Goal: Information Seeking & Learning: Find specific fact

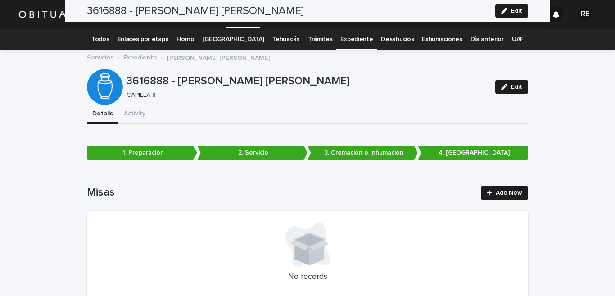
scroll to position [2359, 0]
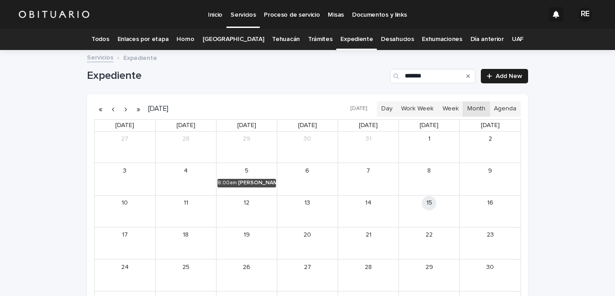
click at [466, 74] on icon "Search" at bounding box center [468, 75] width 4 height 5
click at [439, 78] on input "Search" at bounding box center [432, 76] width 85 height 14
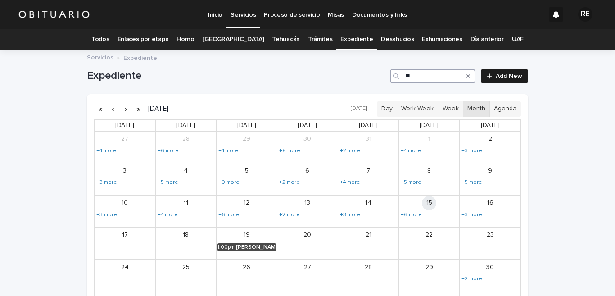
type input "*"
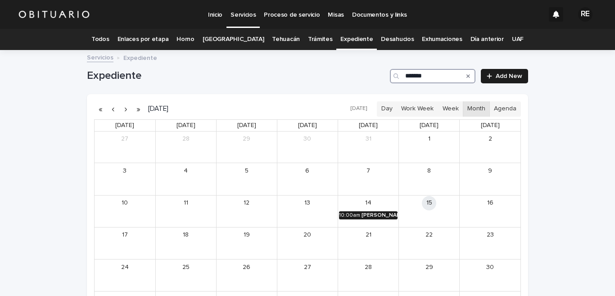
click at [378, 212] on div "[PERSON_NAME]" at bounding box center [379, 215] width 36 height 6
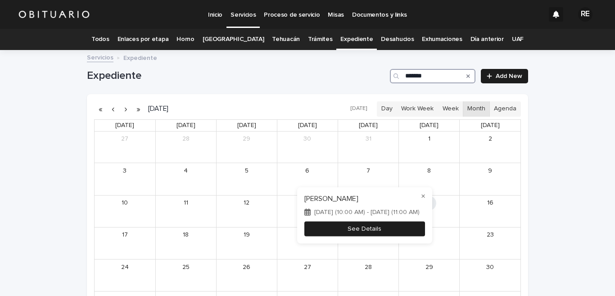
type input "*******"
click at [408, 229] on button "See Details" at bounding box center [364, 228] width 121 height 15
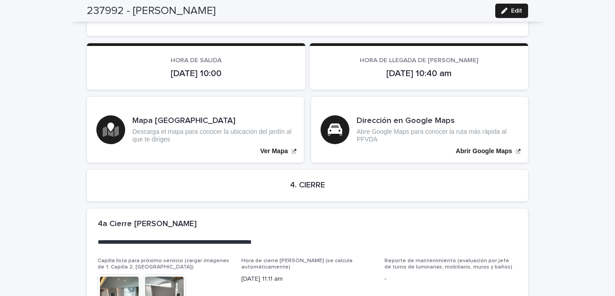
scroll to position [2094, 0]
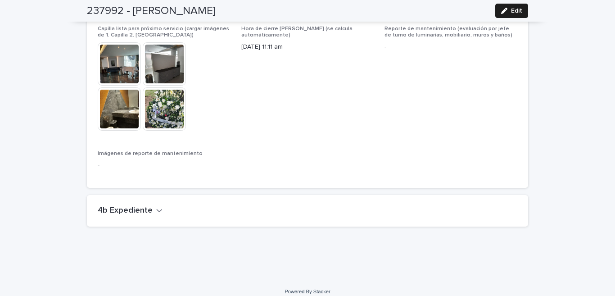
click at [144, 206] on h2 "4b Expediente" at bounding box center [125, 211] width 55 height 10
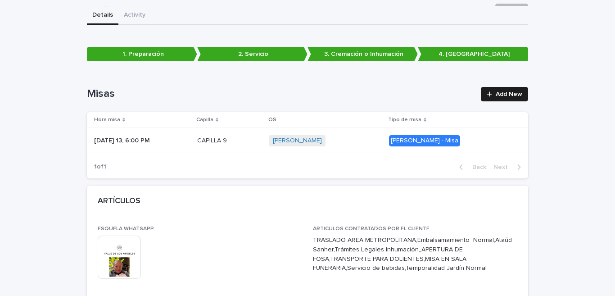
scroll to position [0, 0]
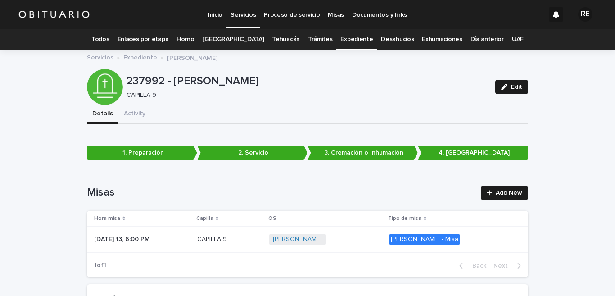
click at [109, 37] on link "Todos" at bounding box center [100, 39] width 18 height 21
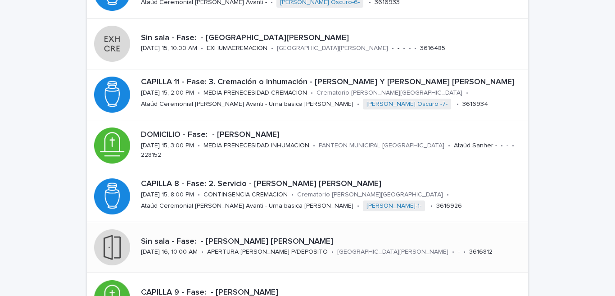
scroll to position [44, 0]
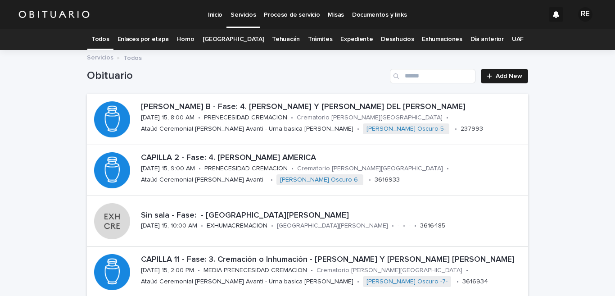
click at [346, 40] on link "Expediente" at bounding box center [356, 39] width 32 height 21
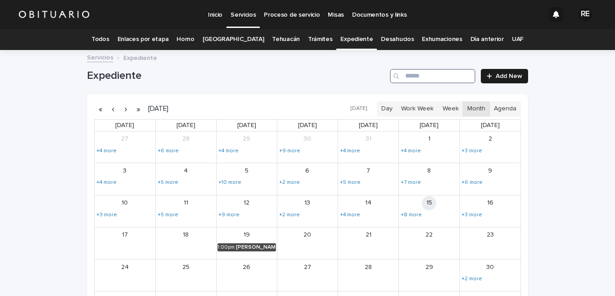
click at [424, 76] on input "Search" at bounding box center [432, 76] width 85 height 14
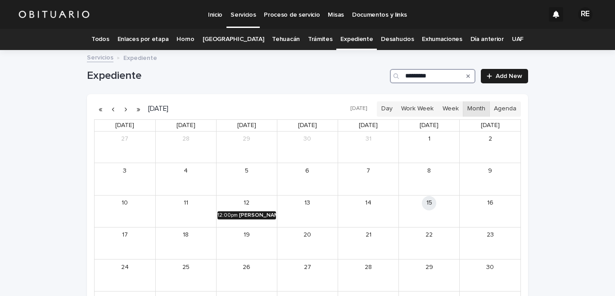
click at [265, 215] on div "[PERSON_NAME]" at bounding box center [257, 215] width 37 height 6
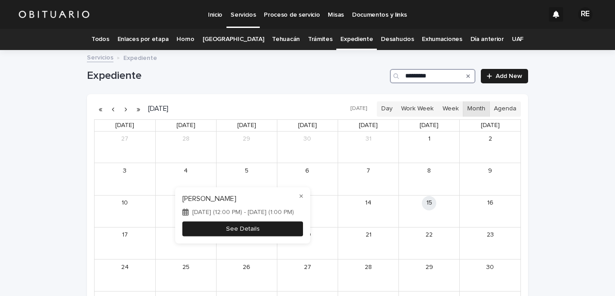
type input "*********"
click at [263, 229] on button "See Details" at bounding box center [242, 228] width 121 height 15
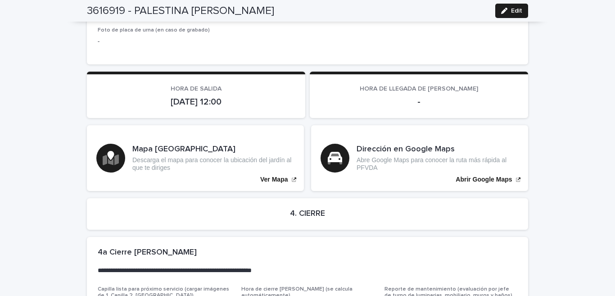
scroll to position [2084, 0]
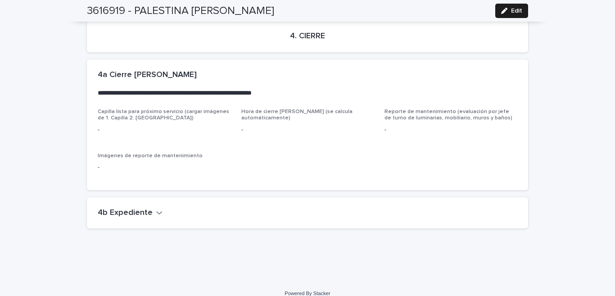
click at [149, 213] on button "4b Expediente" at bounding box center [130, 213] width 65 height 10
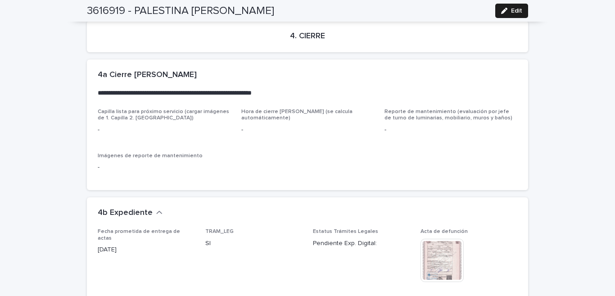
click at [441, 257] on img at bounding box center [441, 259] width 43 height 43
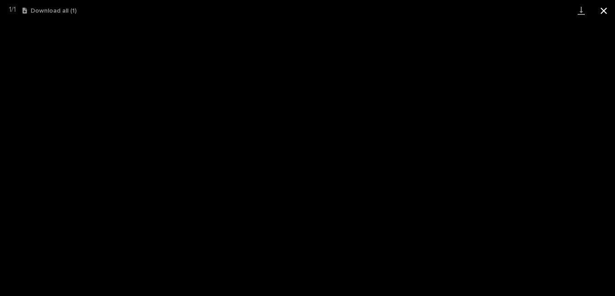
click at [604, 13] on button "Close gallery" at bounding box center [603, 10] width 22 height 21
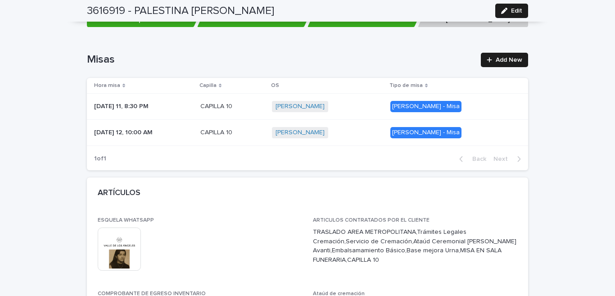
scroll to position [0, 0]
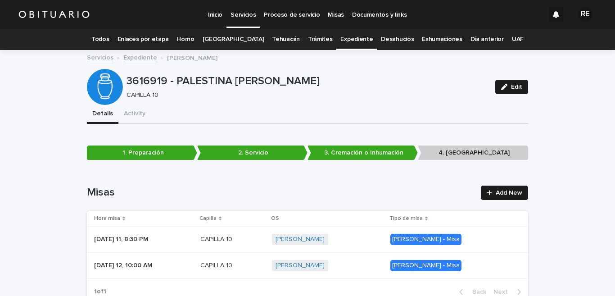
click at [354, 33] on link "Expediente" at bounding box center [356, 39] width 32 height 21
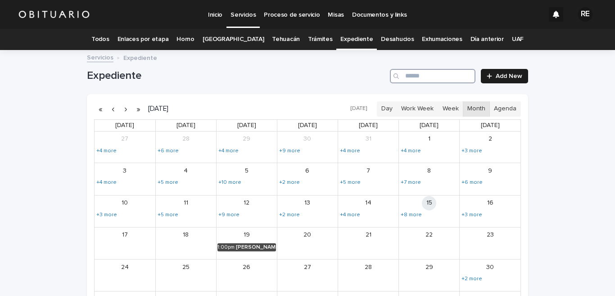
click at [417, 79] on input "Search" at bounding box center [432, 76] width 85 height 14
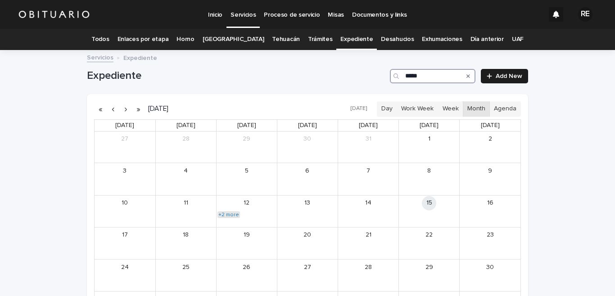
click at [221, 217] on link "+2 more" at bounding box center [228, 214] width 22 height 7
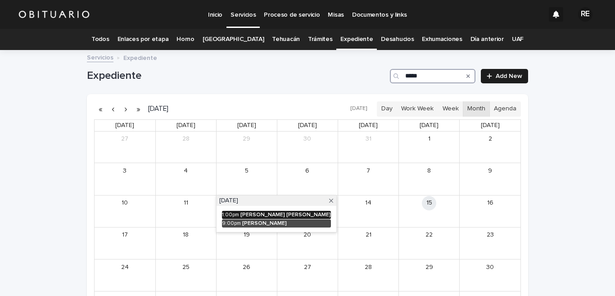
click at [229, 215] on div "1:00pm" at bounding box center [230, 214] width 17 height 6
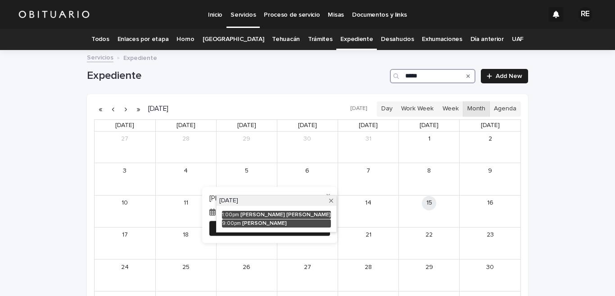
type input "*****"
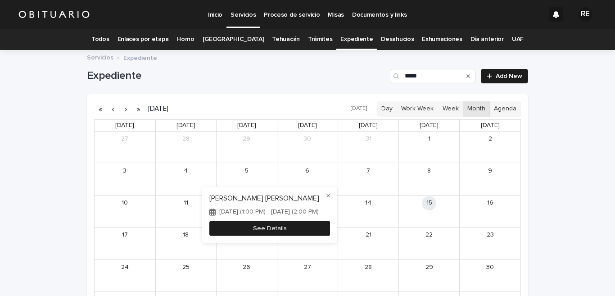
click at [330, 227] on button "See Details" at bounding box center [269, 228] width 121 height 15
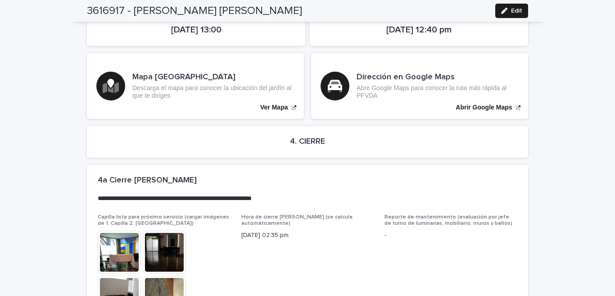
scroll to position [2194, 0]
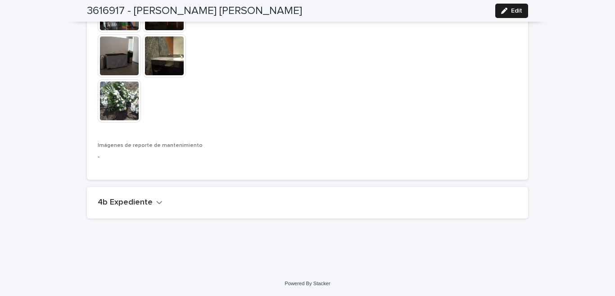
click at [156, 199] on icon "button" at bounding box center [159, 202] width 6 height 8
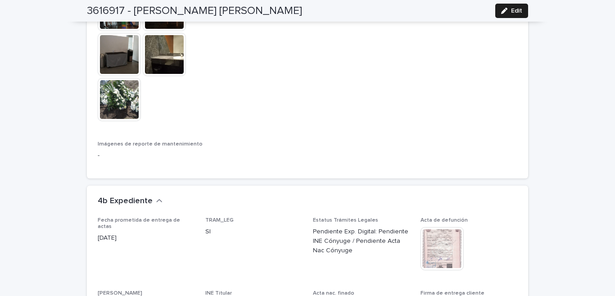
scroll to position [2282, 0]
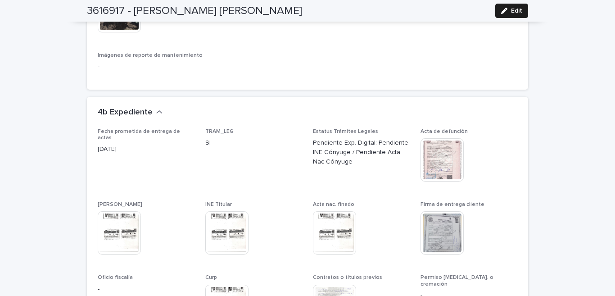
click at [427, 158] on img at bounding box center [441, 159] width 43 height 43
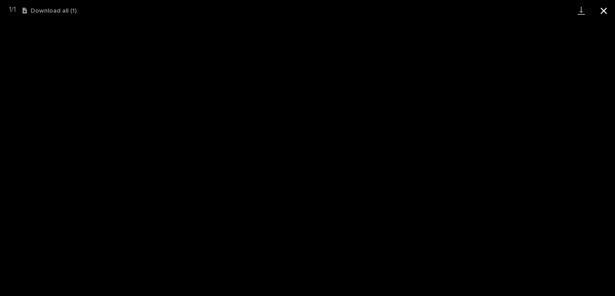
click at [605, 5] on button "Close gallery" at bounding box center [603, 10] width 22 height 21
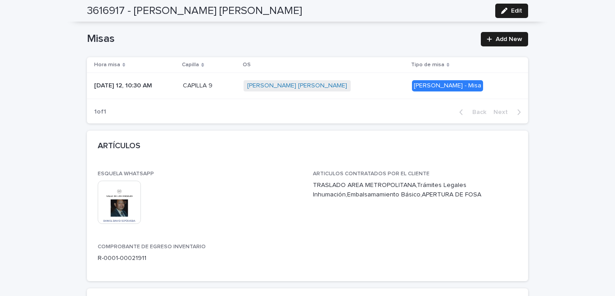
scroll to position [0, 0]
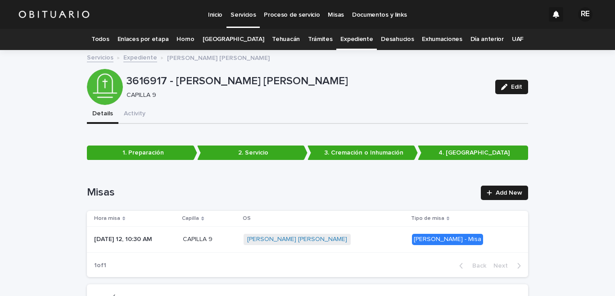
click at [351, 38] on link "Expediente" at bounding box center [356, 39] width 32 height 21
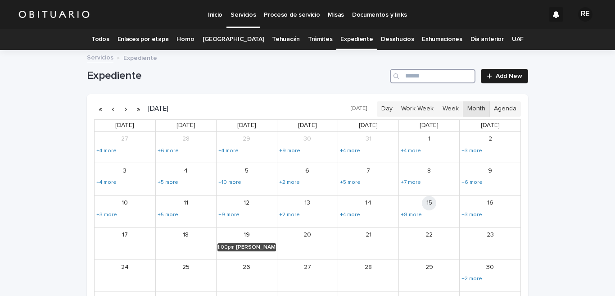
click at [442, 76] on input "Search" at bounding box center [432, 76] width 85 height 14
type input "********"
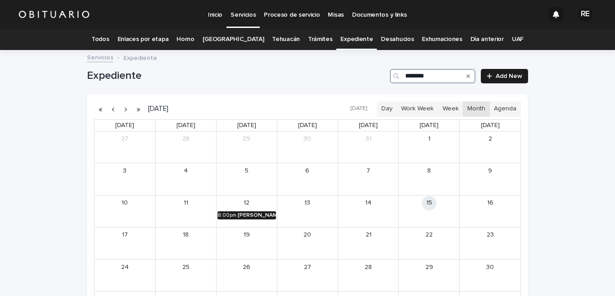
click at [253, 214] on div "[PERSON_NAME] [PERSON_NAME]" at bounding box center [257, 215] width 38 height 6
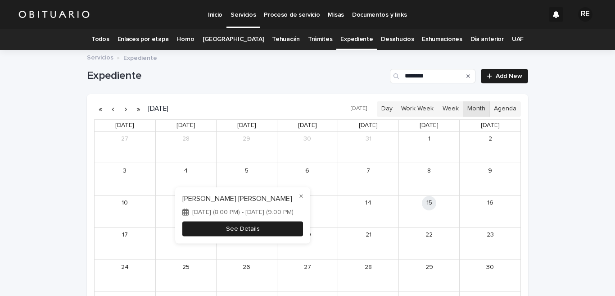
click at [253, 231] on button "See Details" at bounding box center [242, 228] width 121 height 15
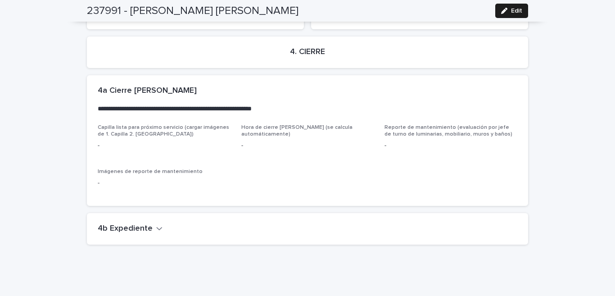
scroll to position [2023, 0]
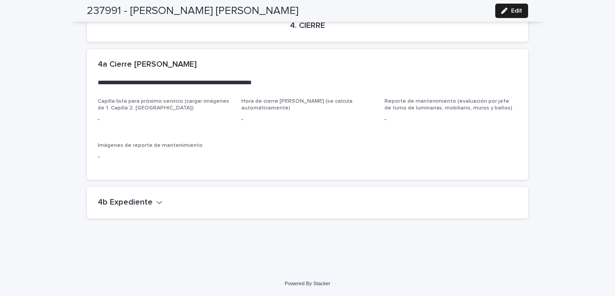
click at [156, 201] on icon "button" at bounding box center [159, 202] width 6 height 8
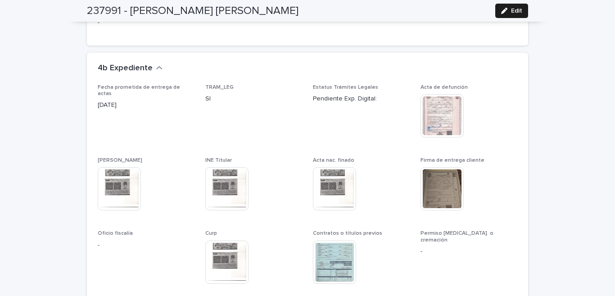
scroll to position [2200, 0]
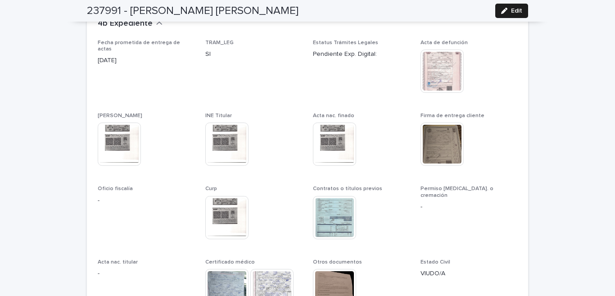
click at [433, 58] on img at bounding box center [441, 70] width 43 height 43
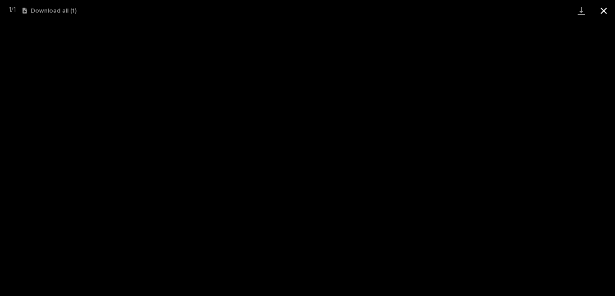
click at [605, 10] on button "Close gallery" at bounding box center [603, 10] width 22 height 21
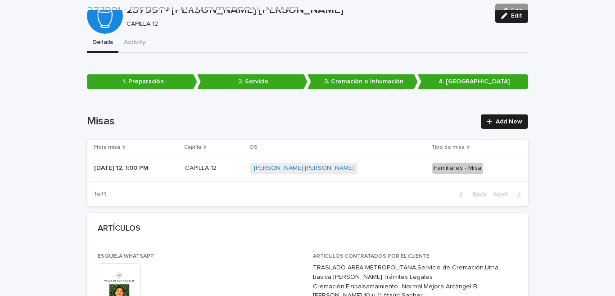
scroll to position [0, 0]
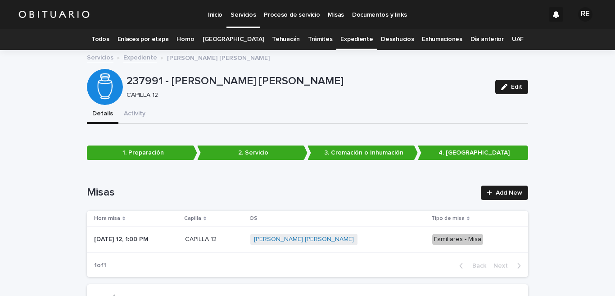
click at [345, 42] on link "Expediente" at bounding box center [356, 39] width 32 height 21
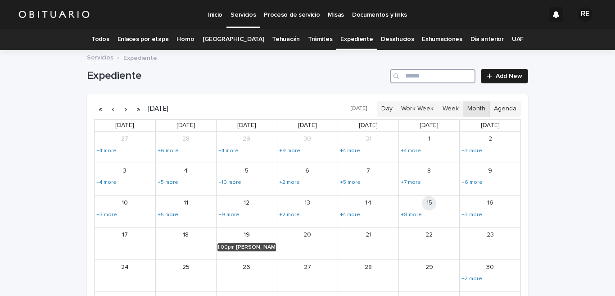
click at [418, 76] on input "Search" at bounding box center [432, 76] width 85 height 14
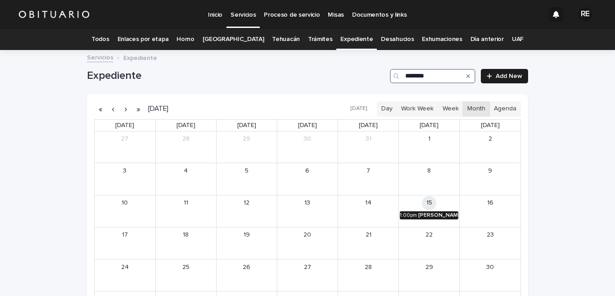
click at [405, 215] on div "1:00pm" at bounding box center [408, 215] width 17 height 6
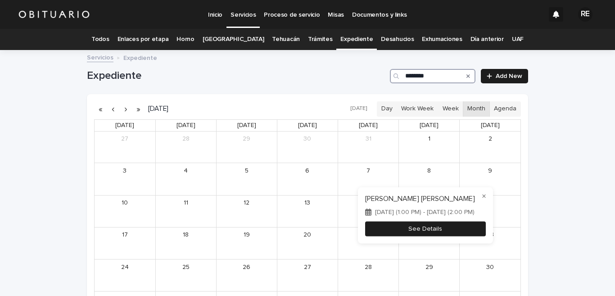
type input "********"
click at [407, 227] on button "See Details" at bounding box center [425, 228] width 121 height 15
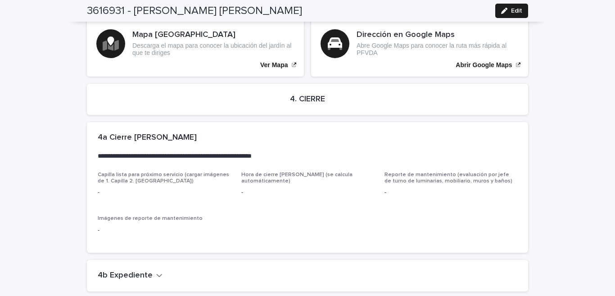
scroll to position [1874, 0]
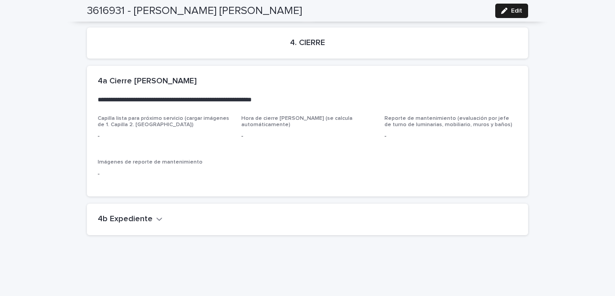
click at [156, 215] on icon "button" at bounding box center [159, 219] width 6 height 8
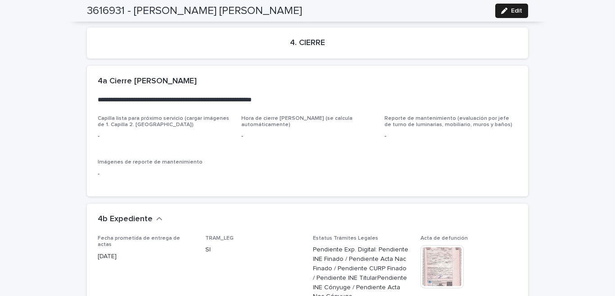
scroll to position [1963, 0]
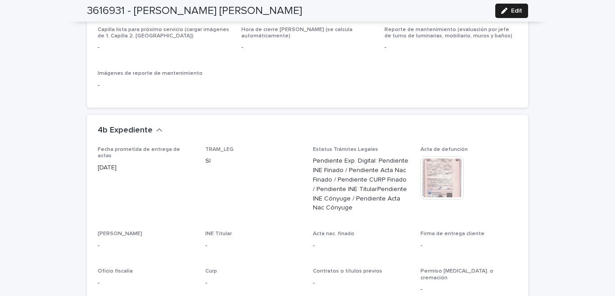
click at [445, 163] on img at bounding box center [441, 177] width 43 height 43
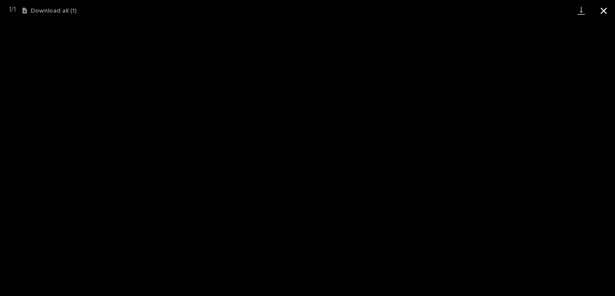
click at [600, 14] on button "Close gallery" at bounding box center [603, 10] width 22 height 21
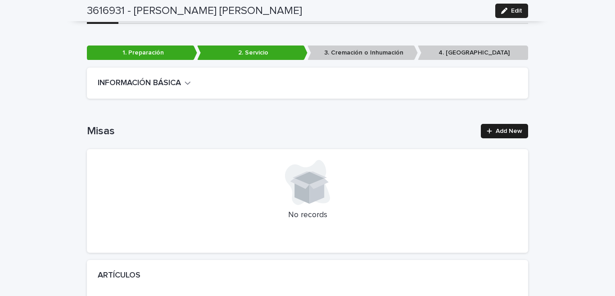
scroll to position [0, 0]
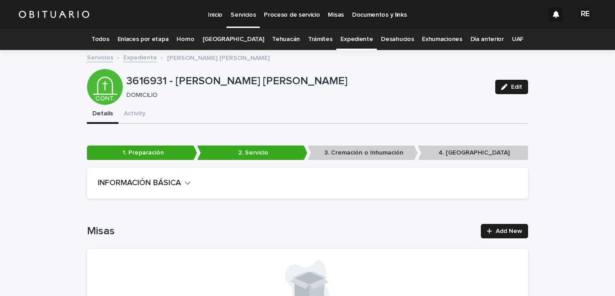
click at [340, 42] on link "Expediente" at bounding box center [356, 39] width 32 height 21
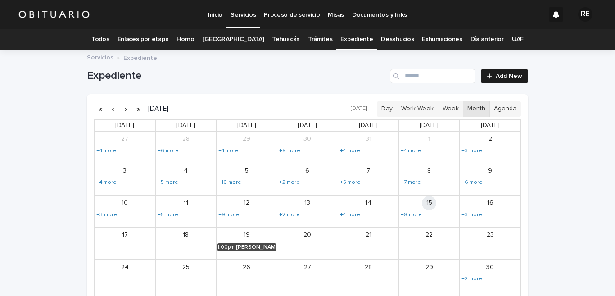
click at [409, 89] on div "Expediente Add New" at bounding box center [307, 72] width 441 height 43
click at [408, 65] on div "Expediente Add New" at bounding box center [307, 72] width 441 height 43
click at [410, 76] on input "Search" at bounding box center [432, 76] width 85 height 14
type input "*********"
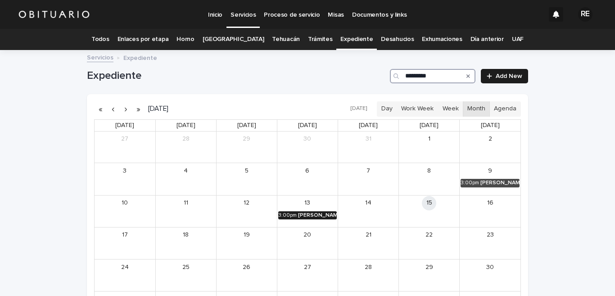
click at [313, 218] on div "[PERSON_NAME] [PERSON_NAME]" at bounding box center [317, 215] width 39 height 6
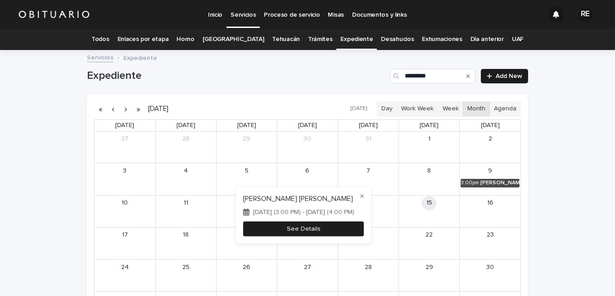
click at [338, 231] on button "See Details" at bounding box center [303, 228] width 121 height 15
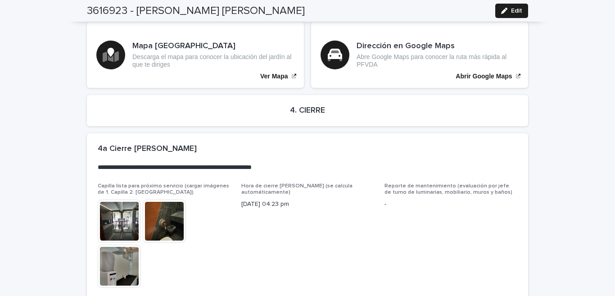
scroll to position [2132, 0]
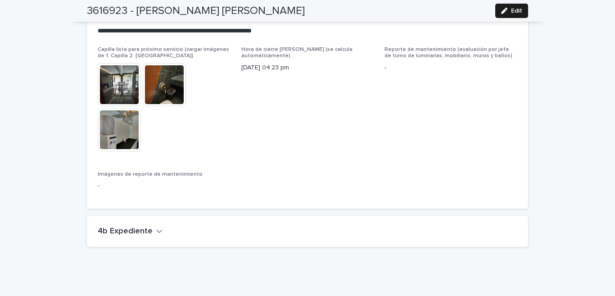
click at [158, 226] on div "4b Expediente" at bounding box center [306, 231] width 416 height 10
click at [155, 226] on button "4b Expediente" at bounding box center [130, 231] width 65 height 10
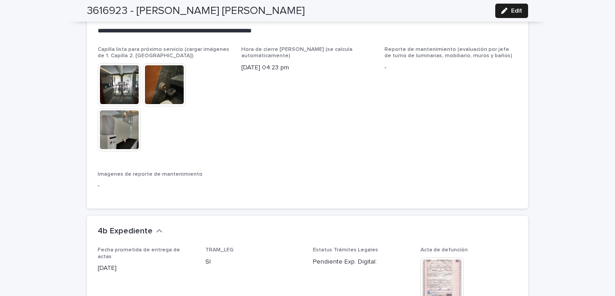
click at [439, 271] on img at bounding box center [441, 278] width 43 height 43
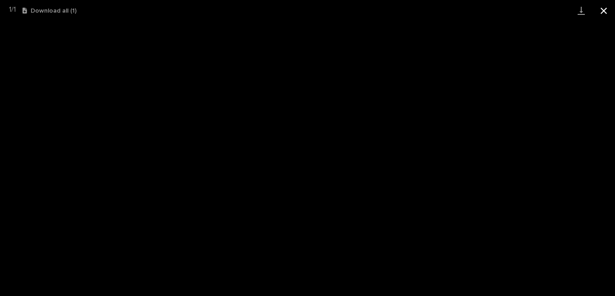
click at [603, 14] on button "Close gallery" at bounding box center [603, 10] width 22 height 21
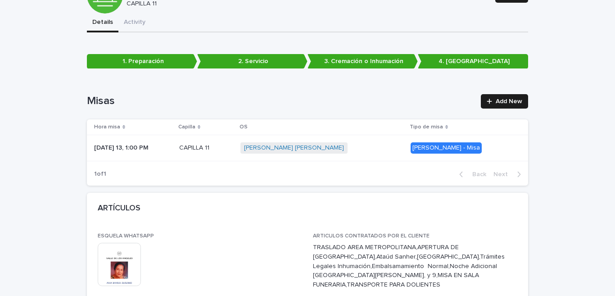
scroll to position [0, 0]
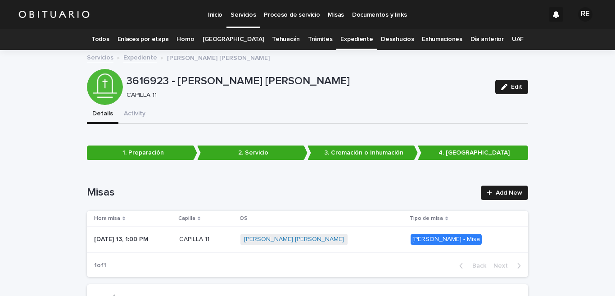
click at [344, 33] on link "Expediente" at bounding box center [356, 39] width 32 height 21
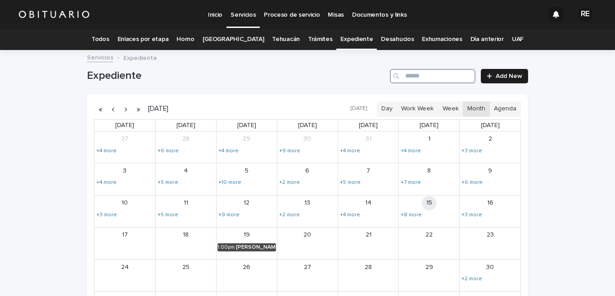
click at [445, 73] on input "Search" at bounding box center [432, 76] width 85 height 14
type input "******"
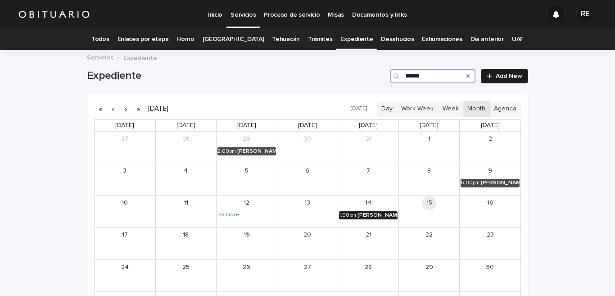
click at [367, 214] on div "[PERSON_NAME] MA. [PERSON_NAME]" at bounding box center [377, 215] width 40 height 6
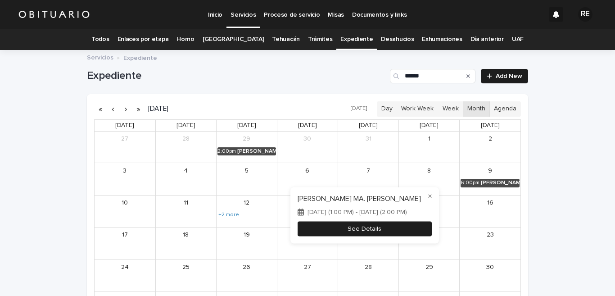
click at [365, 229] on button "See Details" at bounding box center [364, 228] width 134 height 15
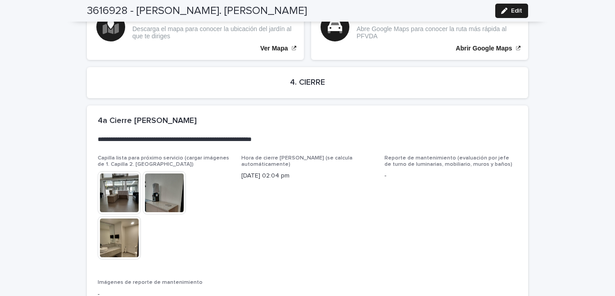
scroll to position [2169, 0]
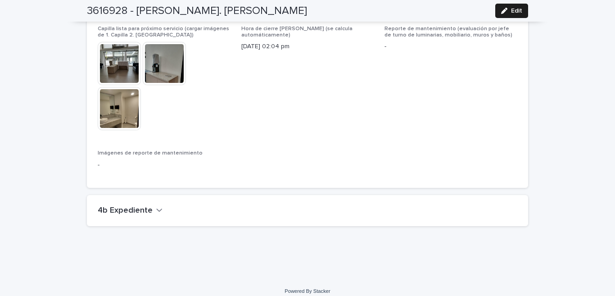
click at [156, 206] on icon "button" at bounding box center [159, 210] width 6 height 8
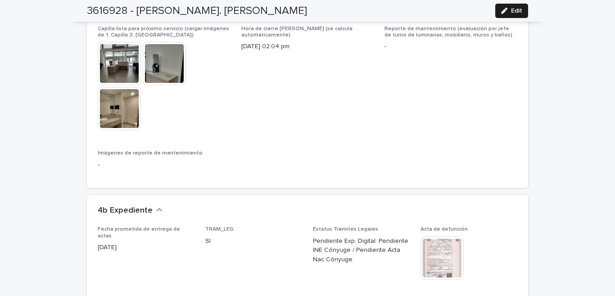
click at [446, 239] on img at bounding box center [441, 257] width 43 height 43
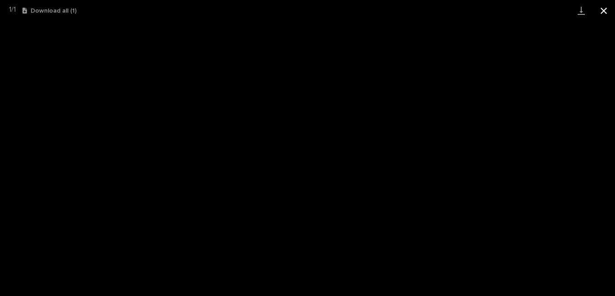
click at [604, 7] on button "Close gallery" at bounding box center [603, 10] width 22 height 21
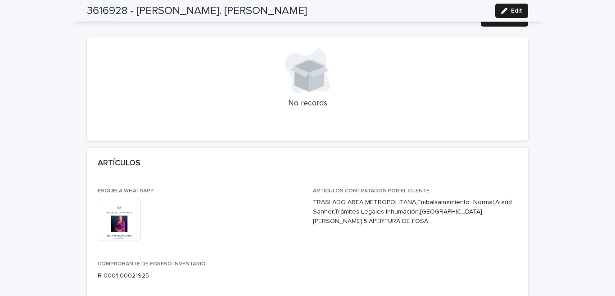
scroll to position [0, 0]
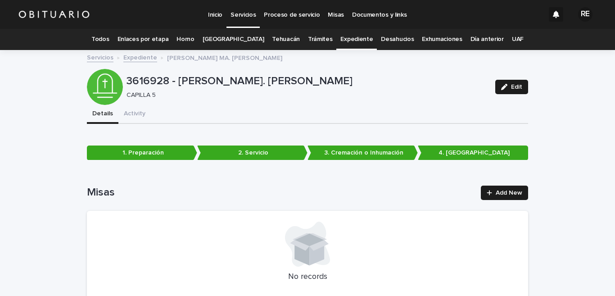
click at [347, 38] on link "Expediente" at bounding box center [356, 39] width 32 height 21
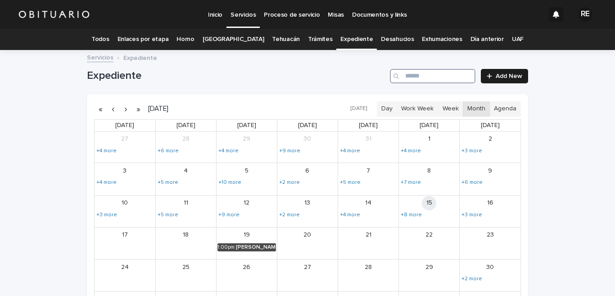
click at [443, 76] on input "Search" at bounding box center [432, 76] width 85 height 14
type input "*****"
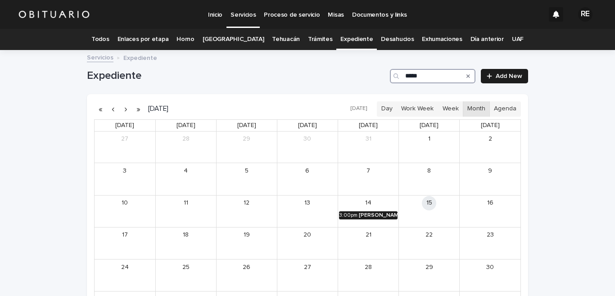
click at [381, 215] on div "[PERSON_NAME]" at bounding box center [378, 215] width 39 height 6
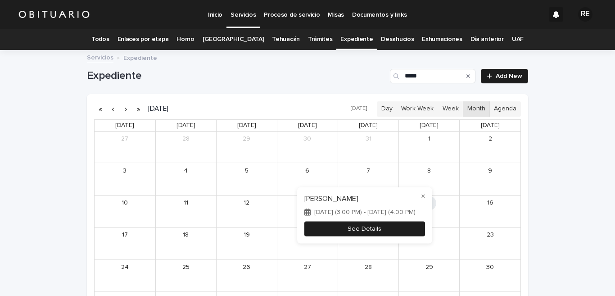
click at [376, 226] on button "See Details" at bounding box center [364, 228] width 121 height 15
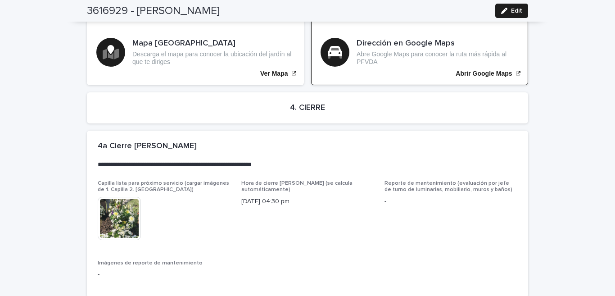
scroll to position [2051, 0]
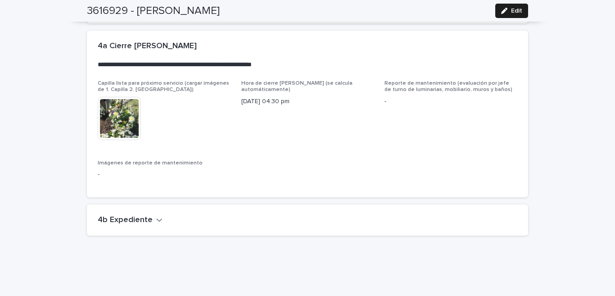
click at [156, 216] on icon "button" at bounding box center [159, 220] width 6 height 8
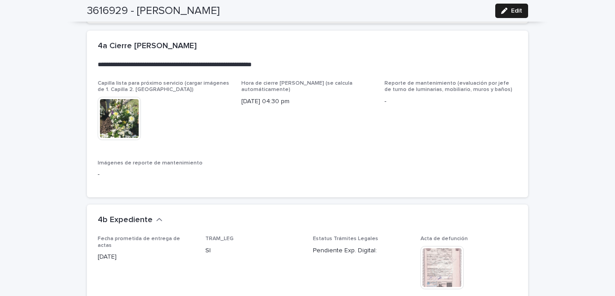
click at [436, 250] on img at bounding box center [441, 267] width 43 height 43
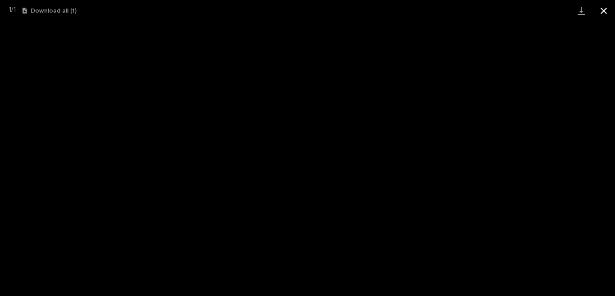
click at [604, 7] on button "Close gallery" at bounding box center [603, 10] width 22 height 21
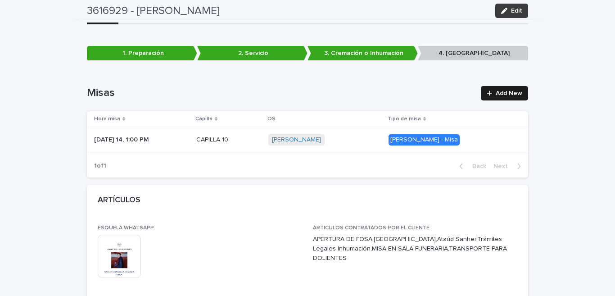
scroll to position [0, 0]
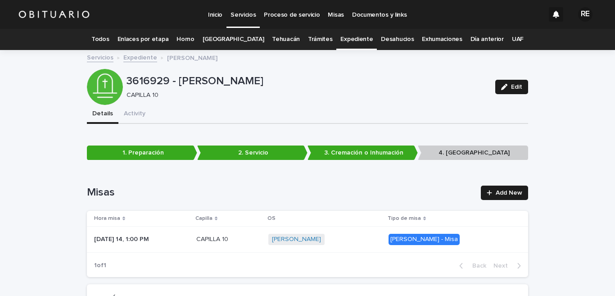
click at [343, 36] on link "Expediente" at bounding box center [356, 39] width 32 height 21
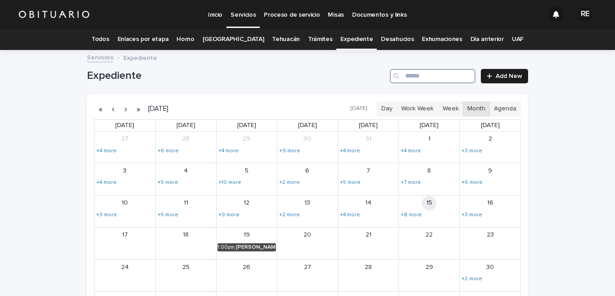
click at [440, 82] on input "Search" at bounding box center [432, 76] width 85 height 14
type input "*******"
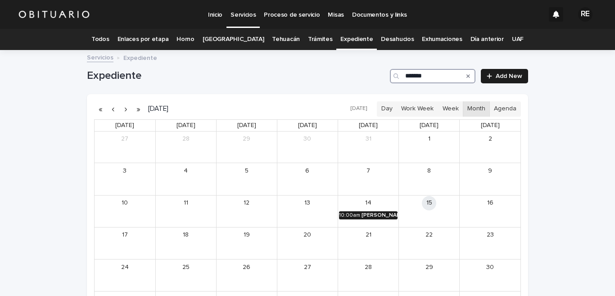
click at [369, 212] on div "[PERSON_NAME]" at bounding box center [379, 215] width 36 height 6
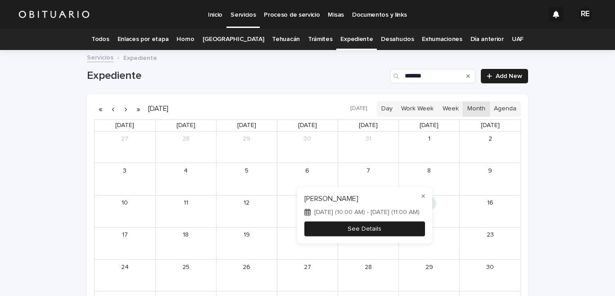
click at [364, 226] on button "See Details" at bounding box center [364, 228] width 121 height 15
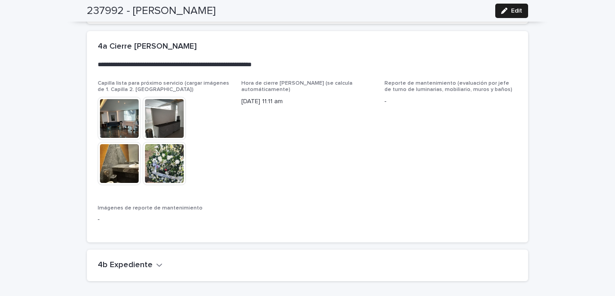
scroll to position [2094, 0]
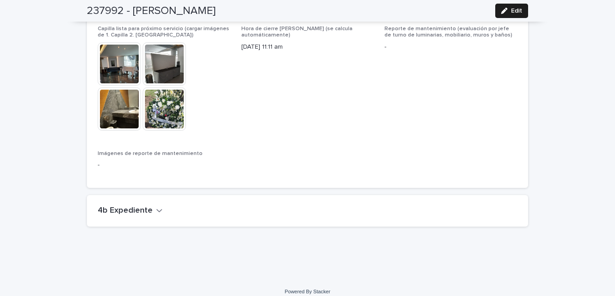
click at [156, 206] on icon "button" at bounding box center [159, 210] width 6 height 8
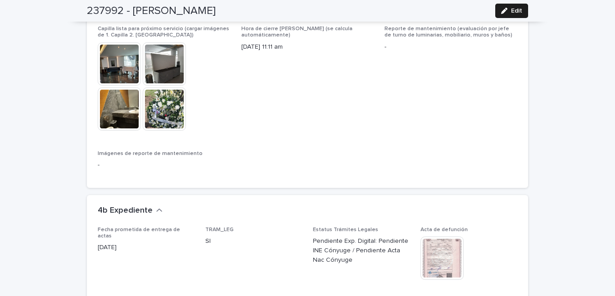
click at [443, 252] on img at bounding box center [441, 257] width 43 height 43
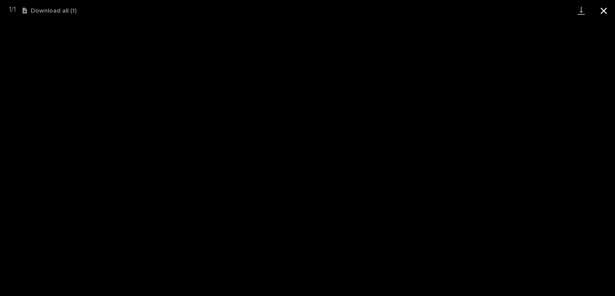
click at [606, 12] on button "Close gallery" at bounding box center [603, 10] width 22 height 21
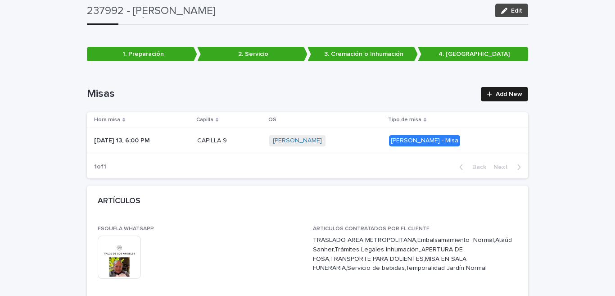
scroll to position [0, 0]
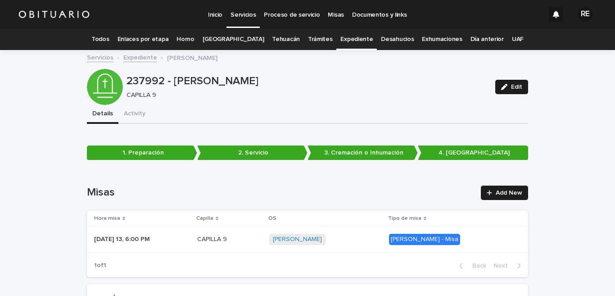
click at [107, 40] on link "Todos" at bounding box center [100, 39] width 18 height 21
